Goal: Find specific page/section: Find specific page/section

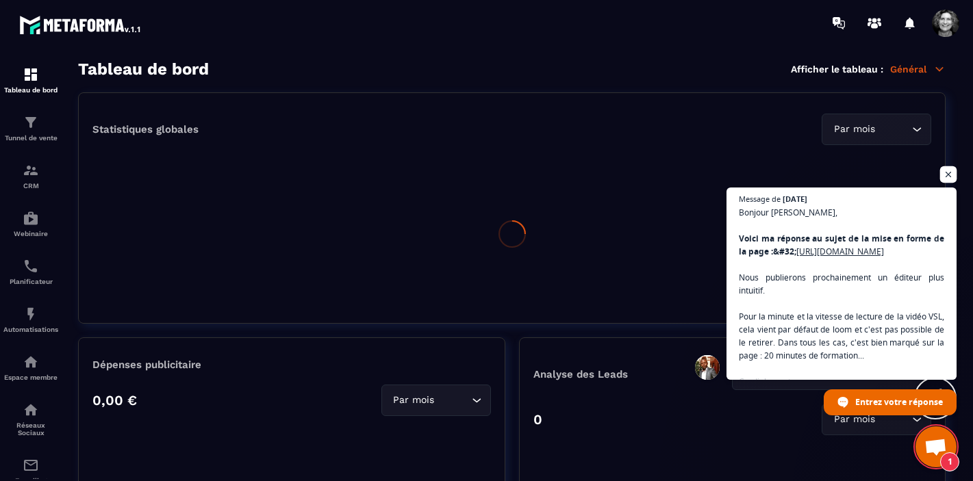
click at [952, 172] on span "Ouvrir le chat" at bounding box center [948, 174] width 17 height 17
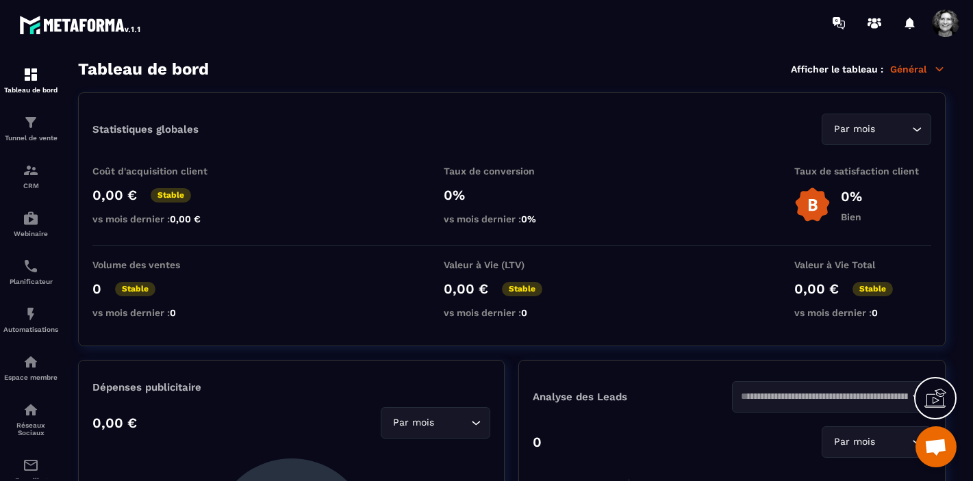
click at [937, 68] on icon at bounding box center [940, 68] width 8 height 3
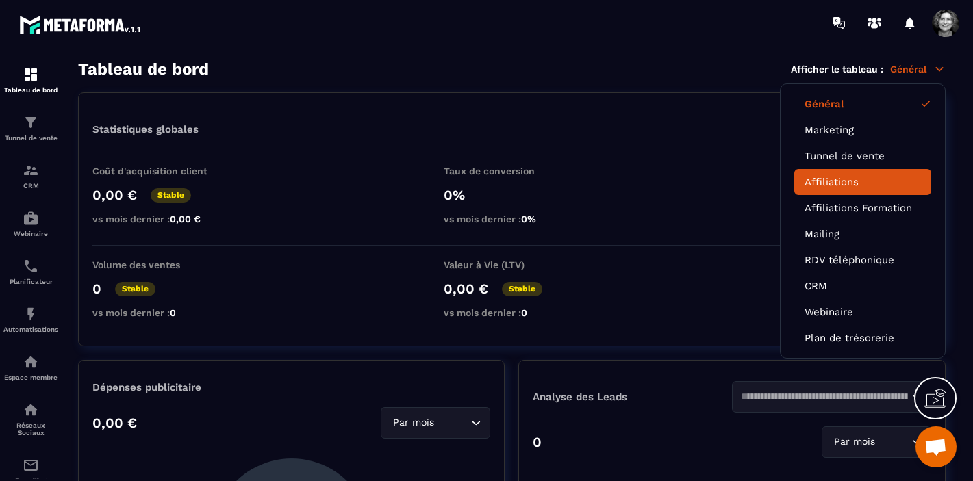
click at [865, 182] on link "Affiliations" at bounding box center [862, 182] width 116 height 12
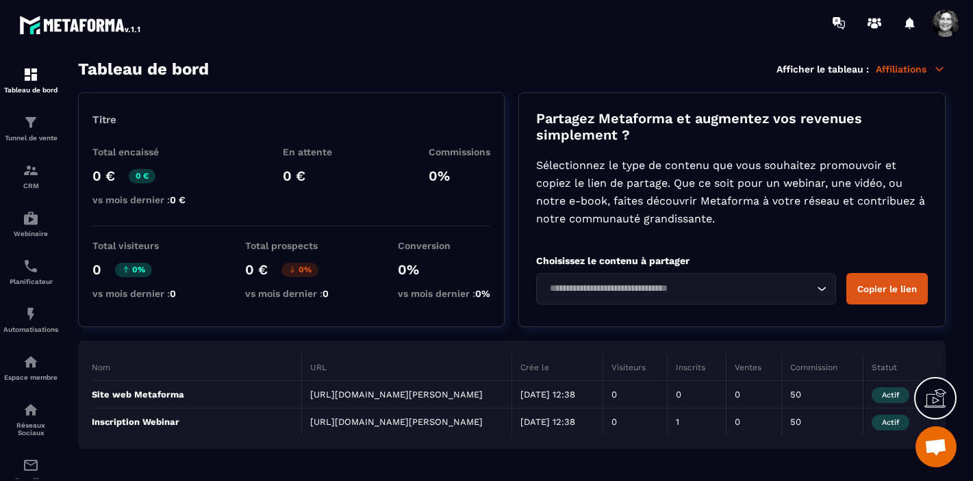
scroll to position [2, 0]
click at [34, 128] on img at bounding box center [31, 122] width 16 height 16
click at [34, 129] on img at bounding box center [31, 122] width 16 height 16
